Goal: Information Seeking & Learning: Learn about a topic

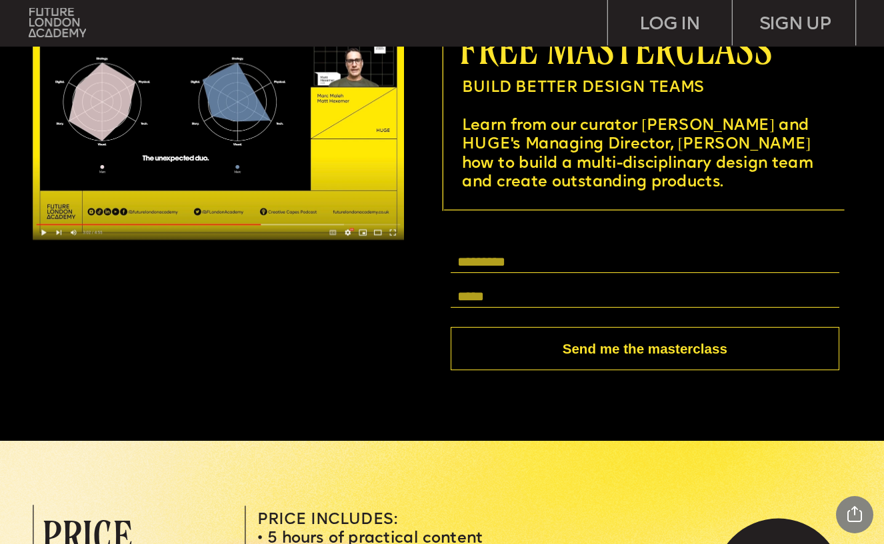
scroll to position [3495, 0]
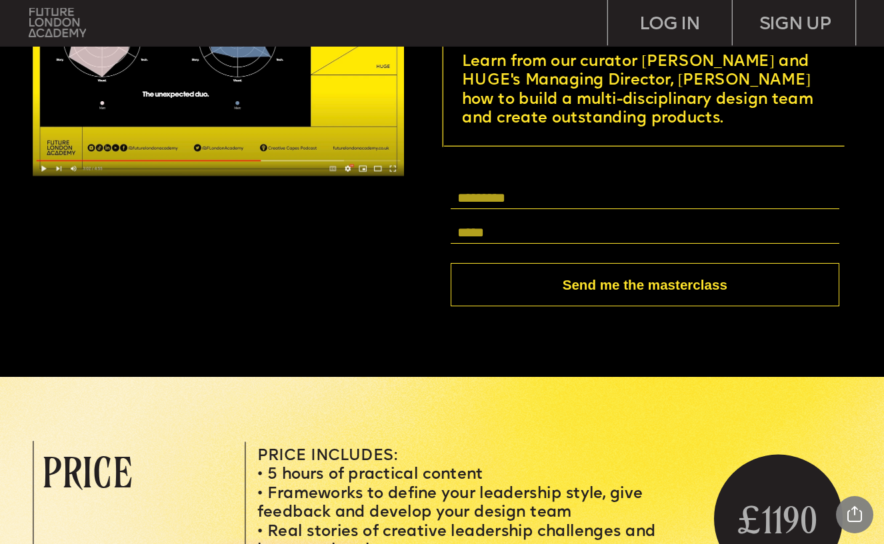
click at [39, 18] on img at bounding box center [58, 22] width 58 height 29
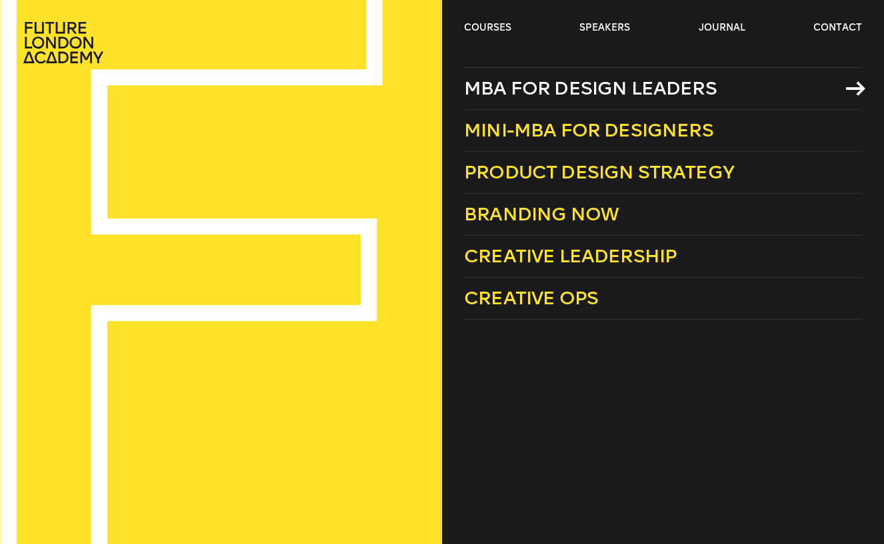
click at [520, 91] on span "MBA for Design Leaders" at bounding box center [590, 88] width 253 height 22
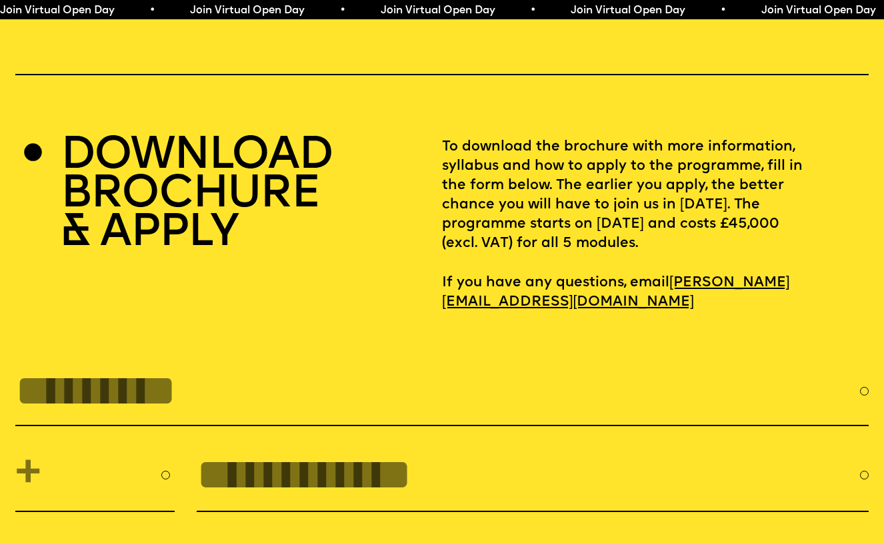
scroll to position [3747, 0]
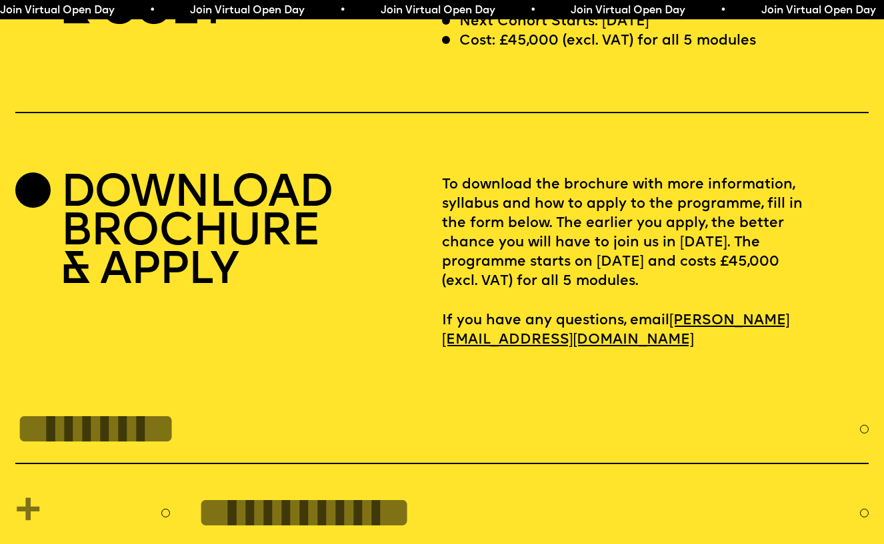
click at [289, 199] on h2 "DOWNLOAD BROCHURE & APPLY" at bounding box center [196, 233] width 271 height 116
click at [44, 173] on div at bounding box center [32, 190] width 35 height 35
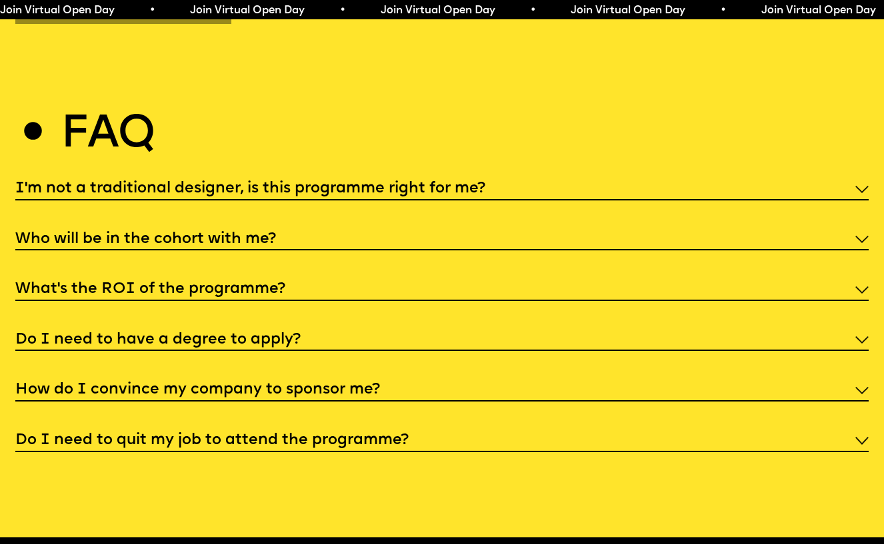
scroll to position [4541, 0]
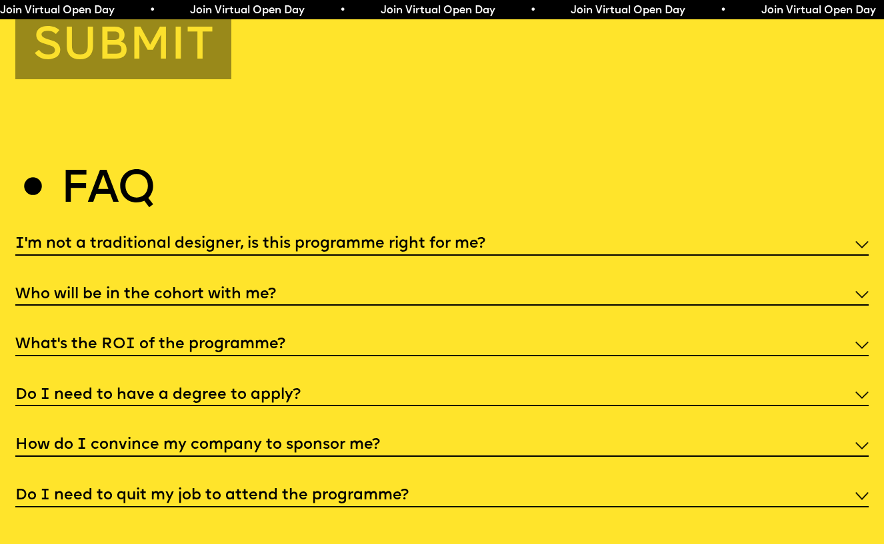
click at [341, 490] on h5 "Do I need to quit my job to attend the programme?" at bounding box center [211, 496] width 393 height 13
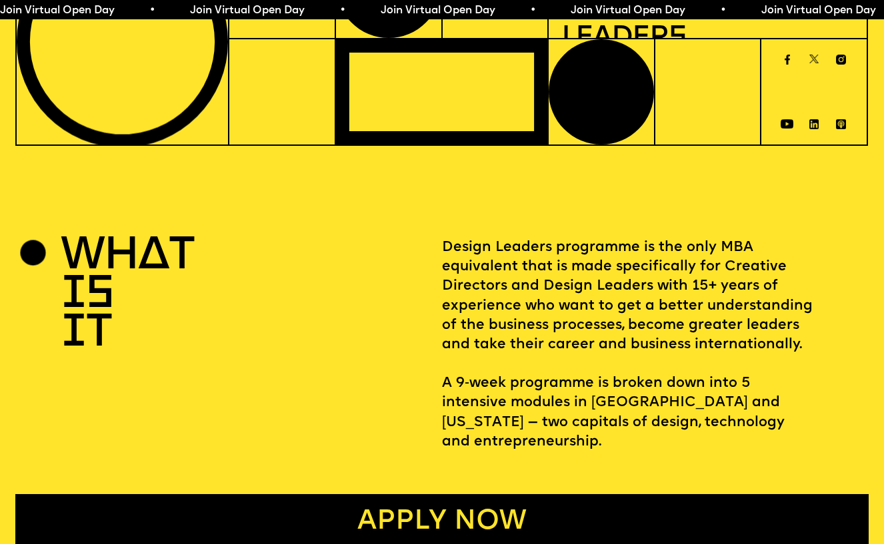
scroll to position [270, 0]
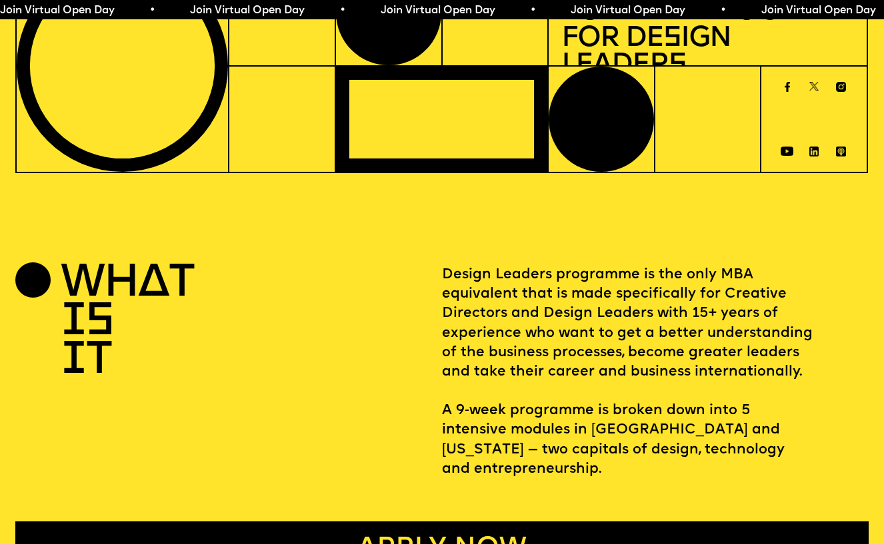
click at [343, 317] on div "WHAT IS IT" at bounding box center [228, 372] width 427 height 214
click at [565, 365] on p "Design Leaders programme is the only MBA equivalent that is made specifically f…" at bounding box center [655, 372] width 427 height 214
